Goal: Download file/media

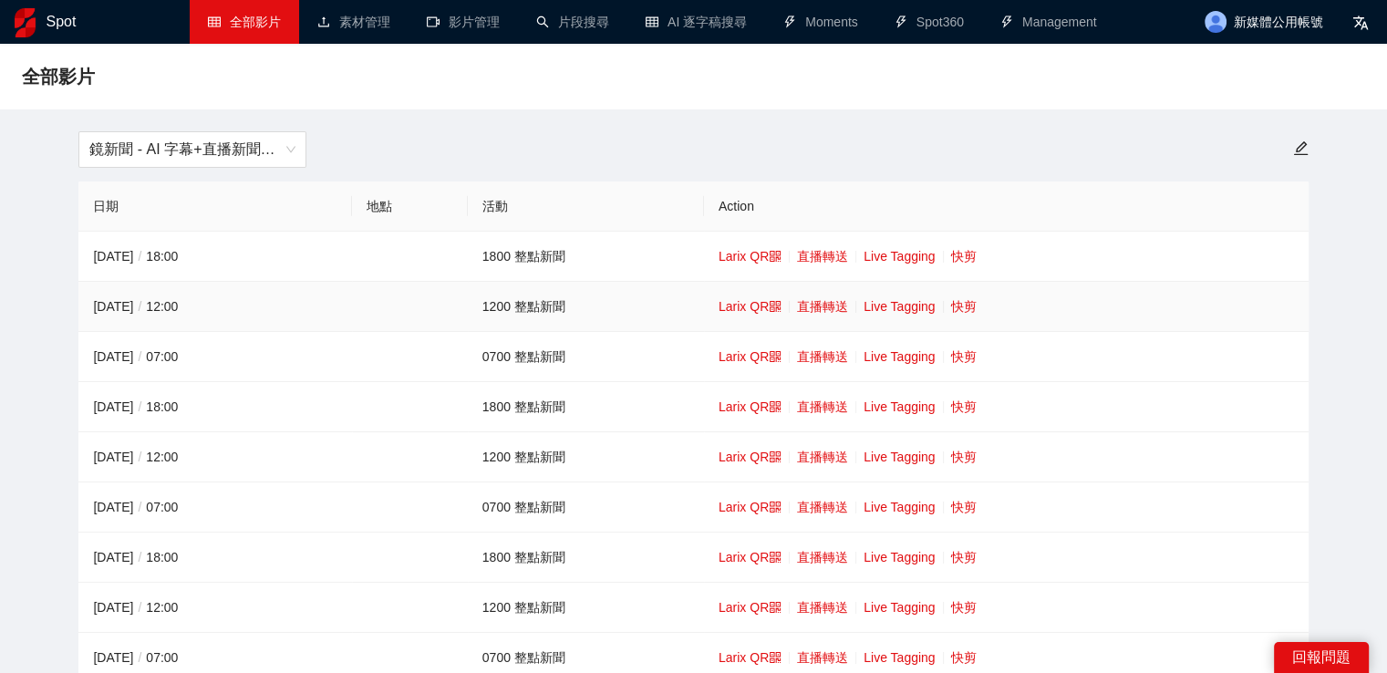
scroll to position [91, 0]
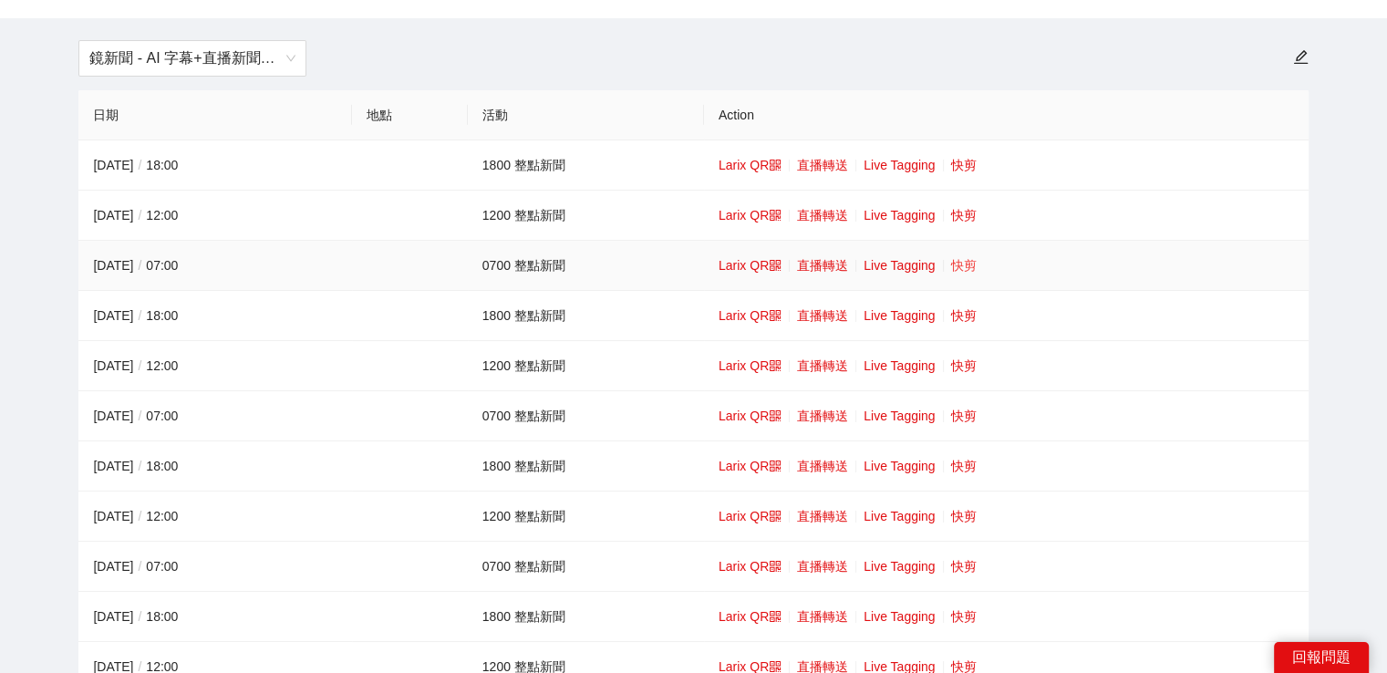
click at [952, 261] on link "快剪" at bounding box center [964, 265] width 26 height 15
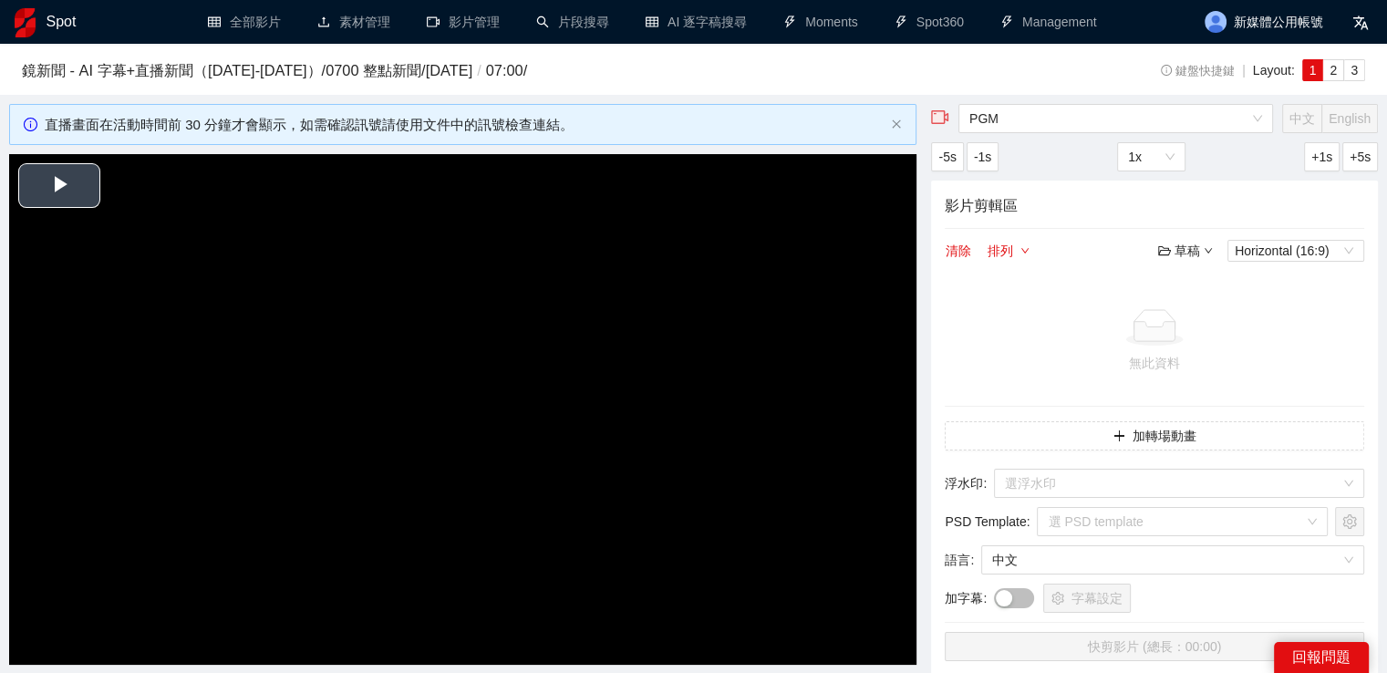
click at [561, 297] on video "Video Player" at bounding box center [462, 409] width 907 height 511
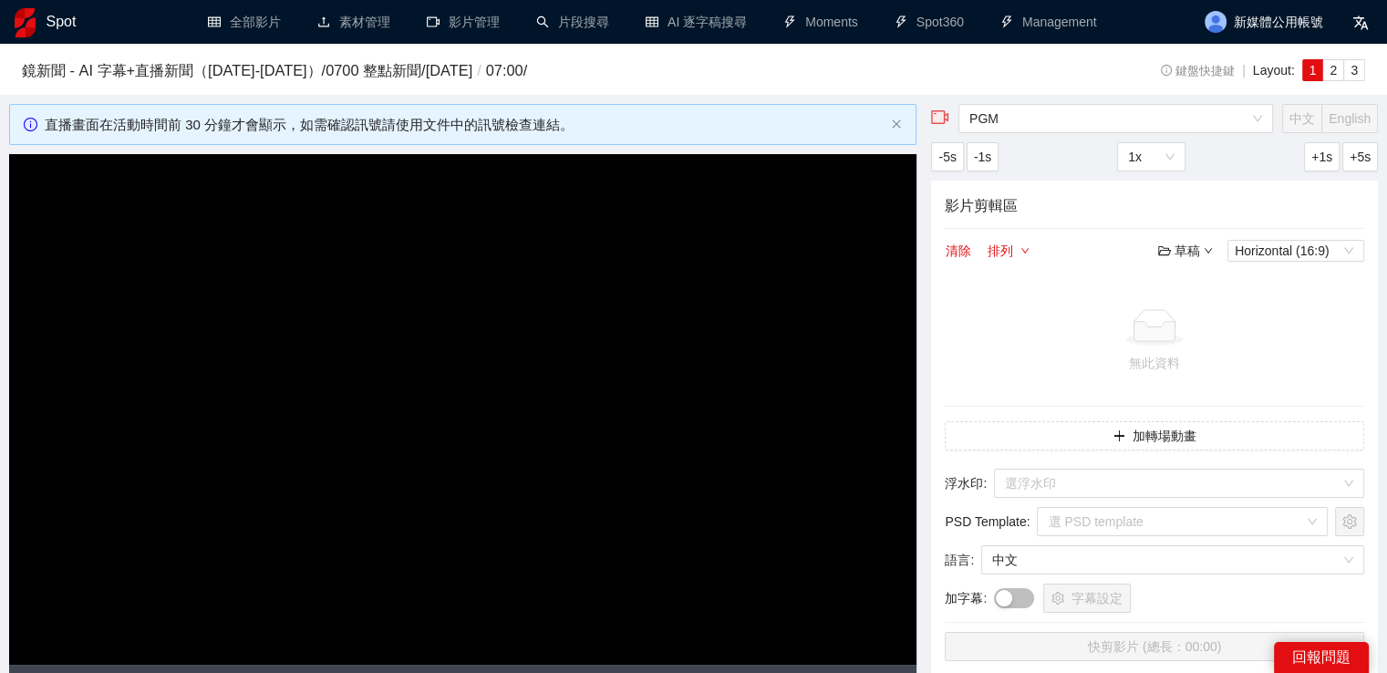
scroll to position [456, 0]
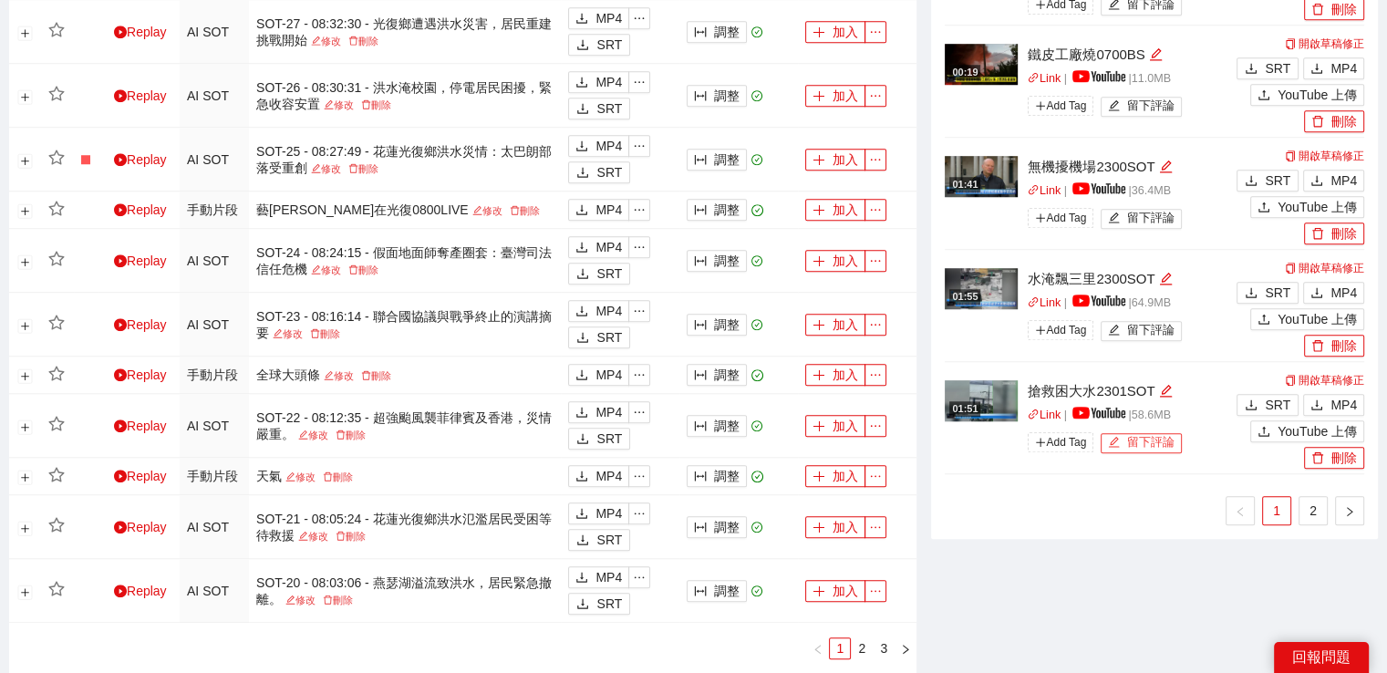
scroll to position [1459, 0]
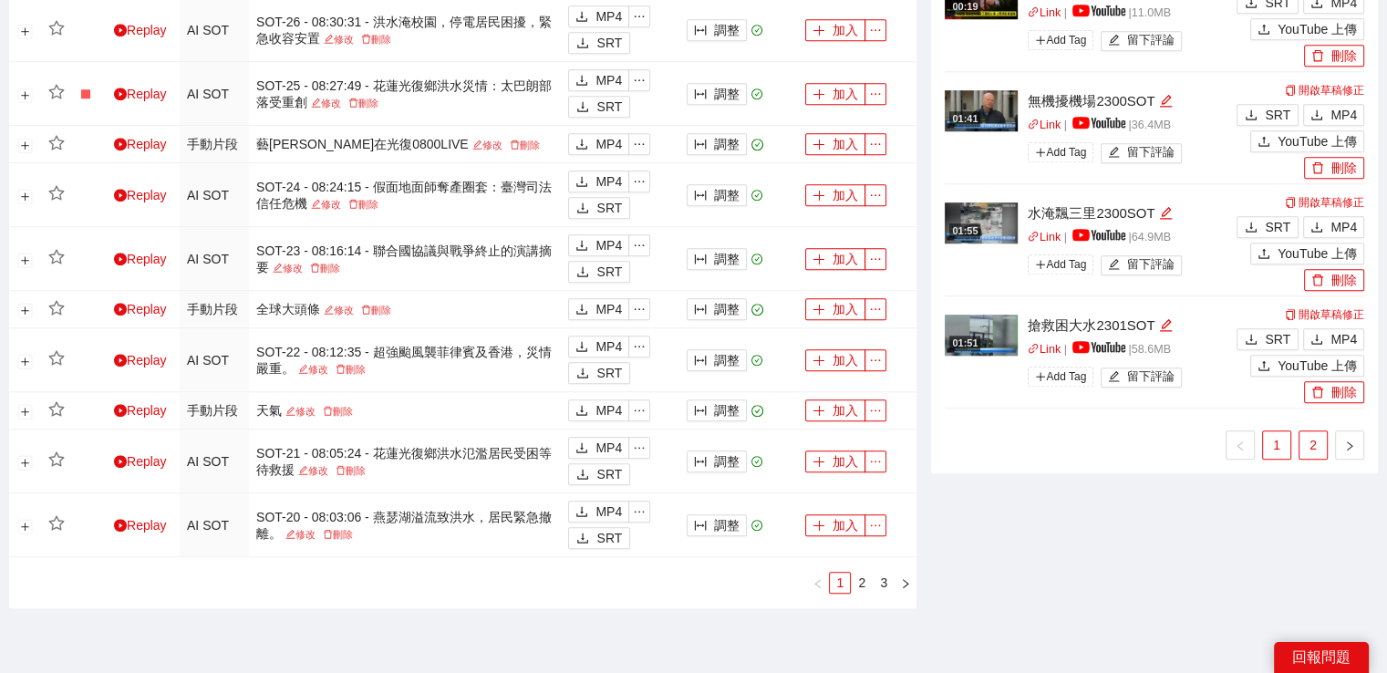
click at [1315, 436] on link "2" at bounding box center [1312, 444] width 27 height 27
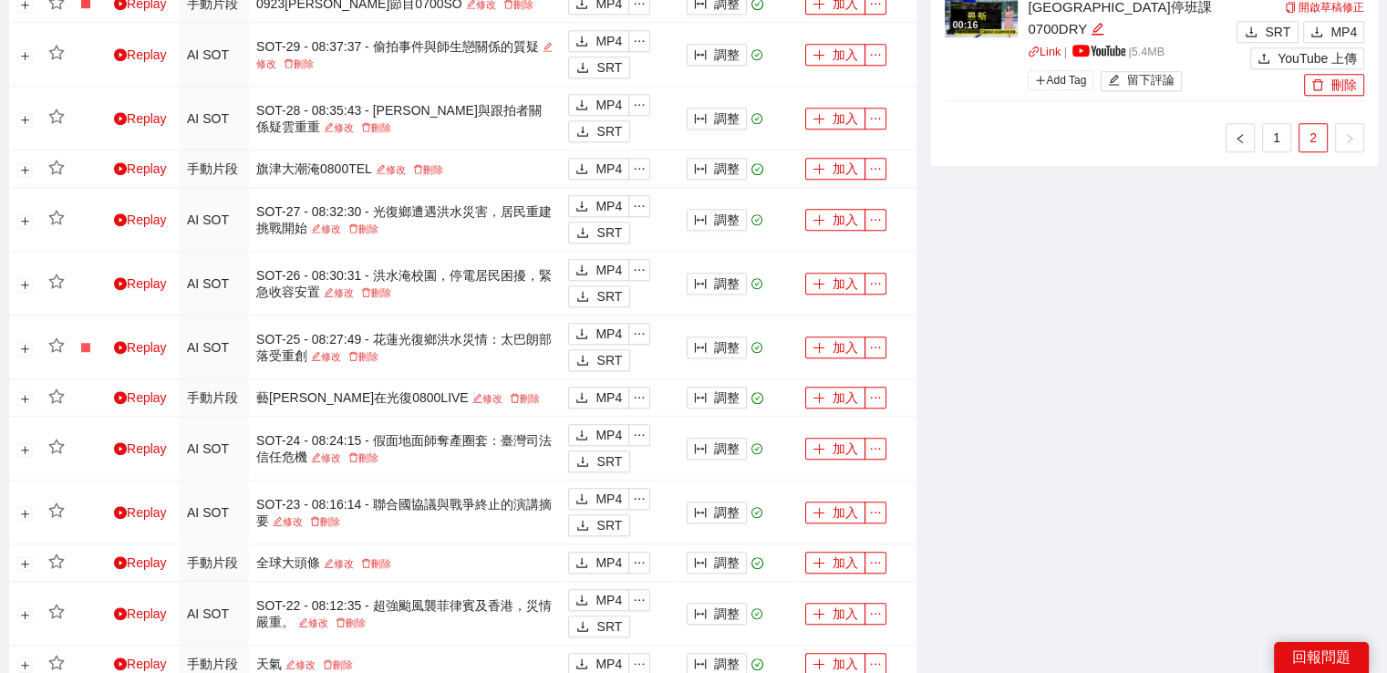
scroll to position [729, 0]
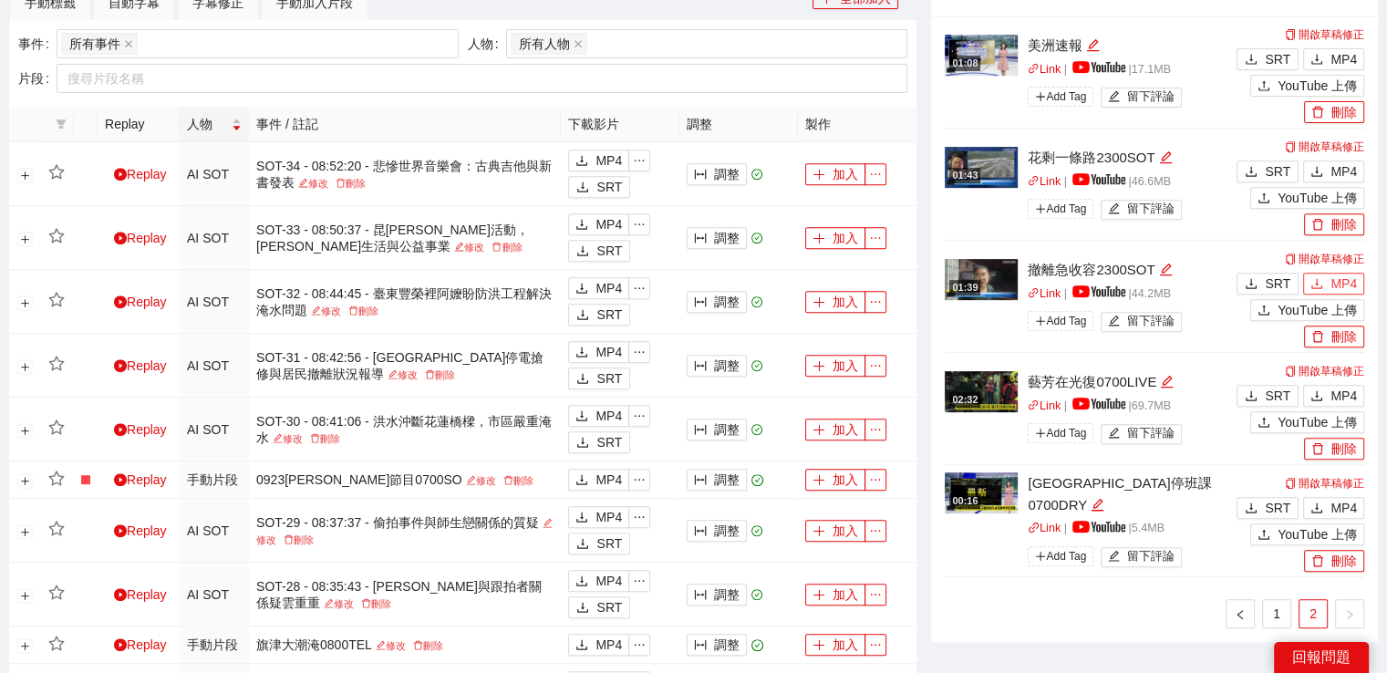
click at [1314, 284] on icon "download" at bounding box center [1316, 283] width 13 height 13
click at [1327, 169] on button "MP4" at bounding box center [1333, 171] width 61 height 22
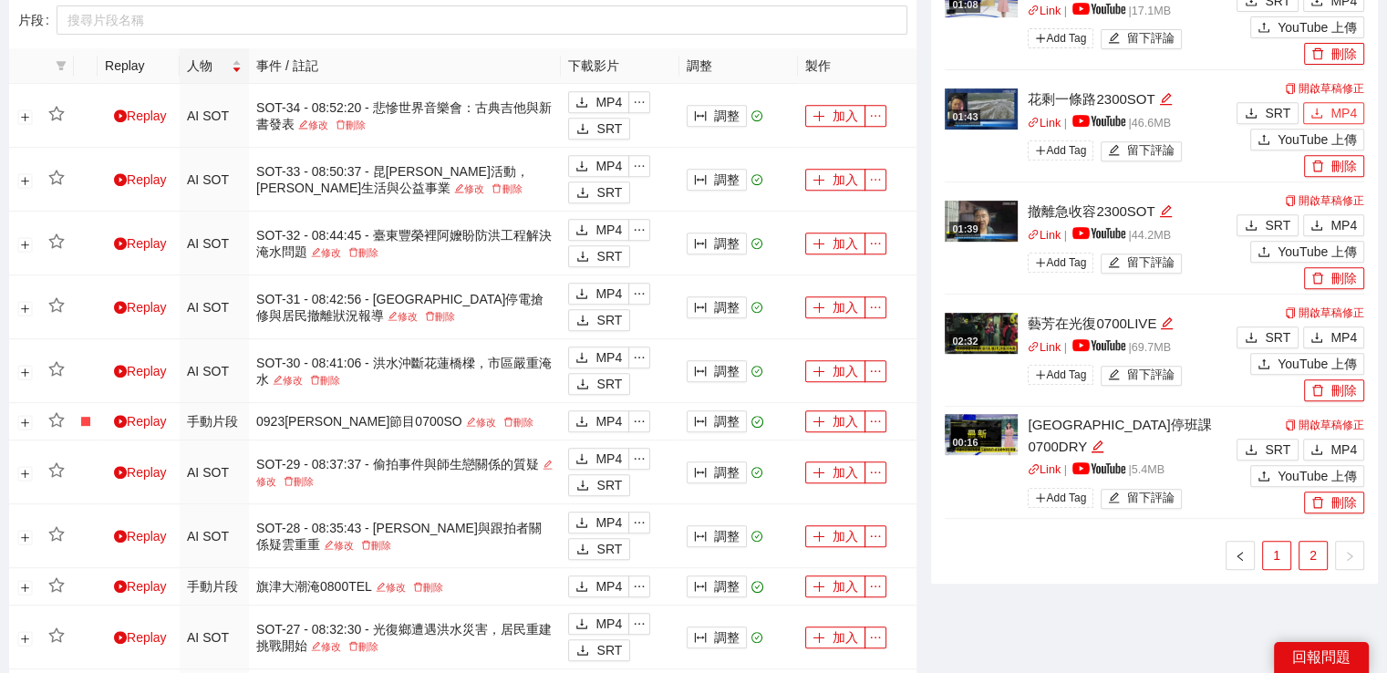
scroll to position [821, 0]
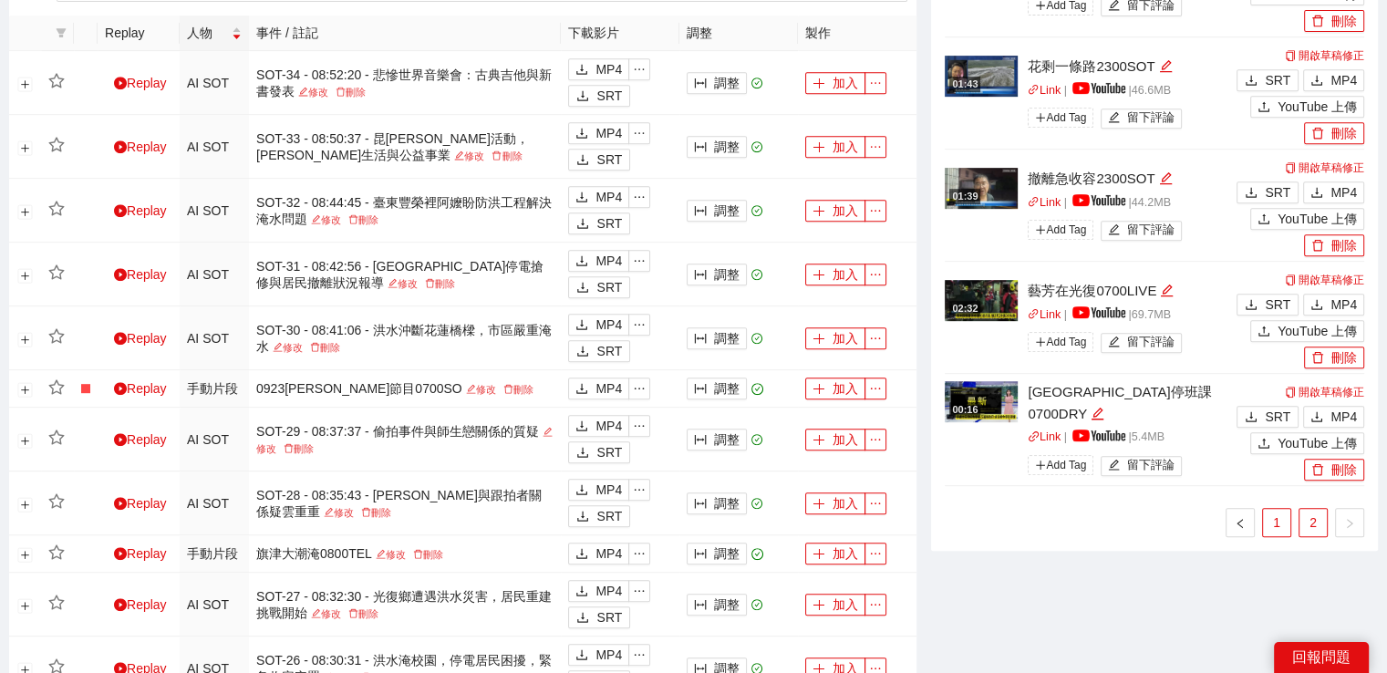
click at [1269, 511] on link "1" at bounding box center [1276, 522] width 27 height 27
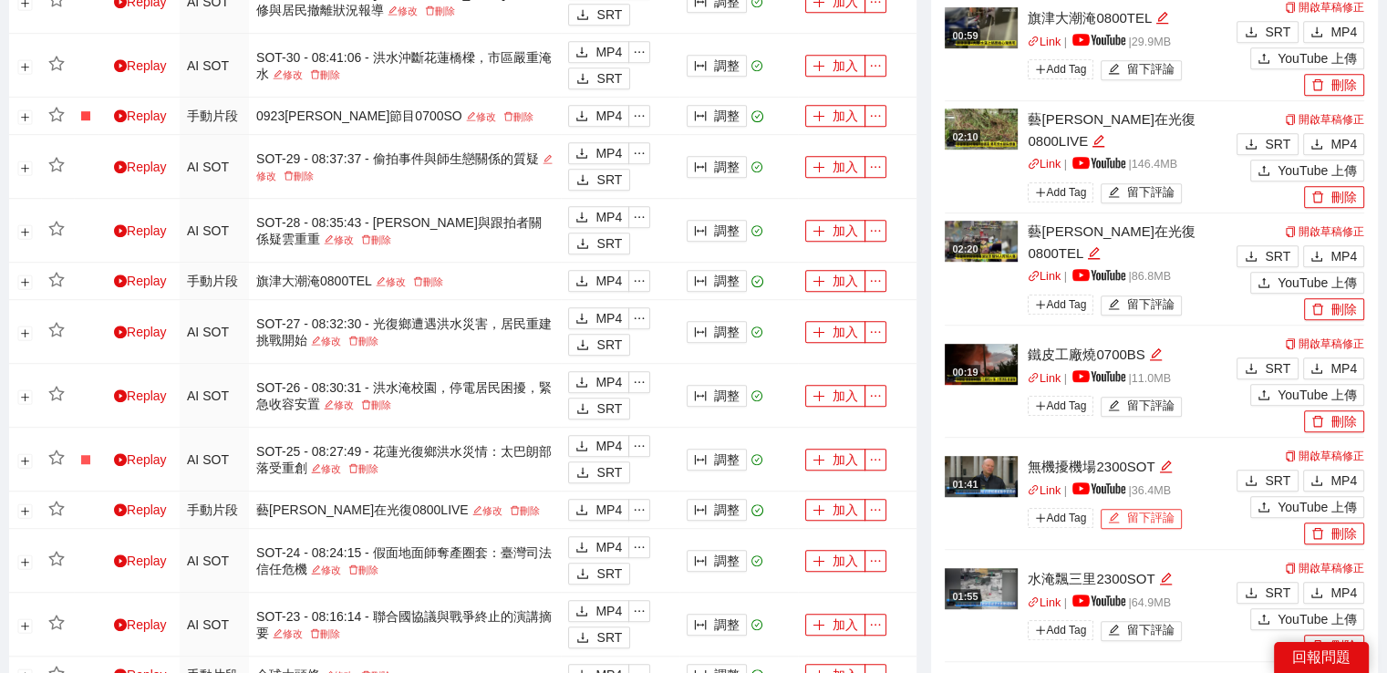
scroll to position [1368, 0]
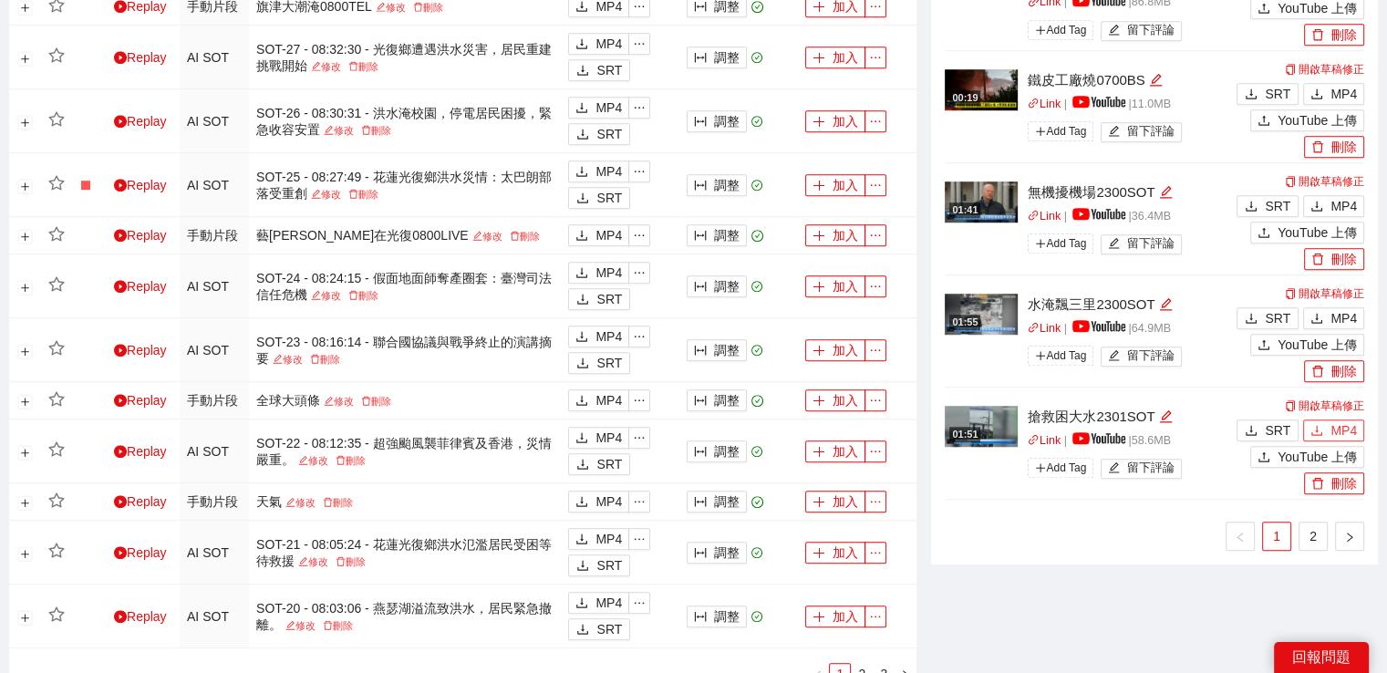
click at [1323, 428] on icon "download" at bounding box center [1316, 430] width 13 height 13
click at [1337, 313] on span "MP4" at bounding box center [1343, 318] width 26 height 20
click at [1331, 211] on span "MP4" at bounding box center [1343, 206] width 26 height 20
